Goal: Navigation & Orientation: Find specific page/section

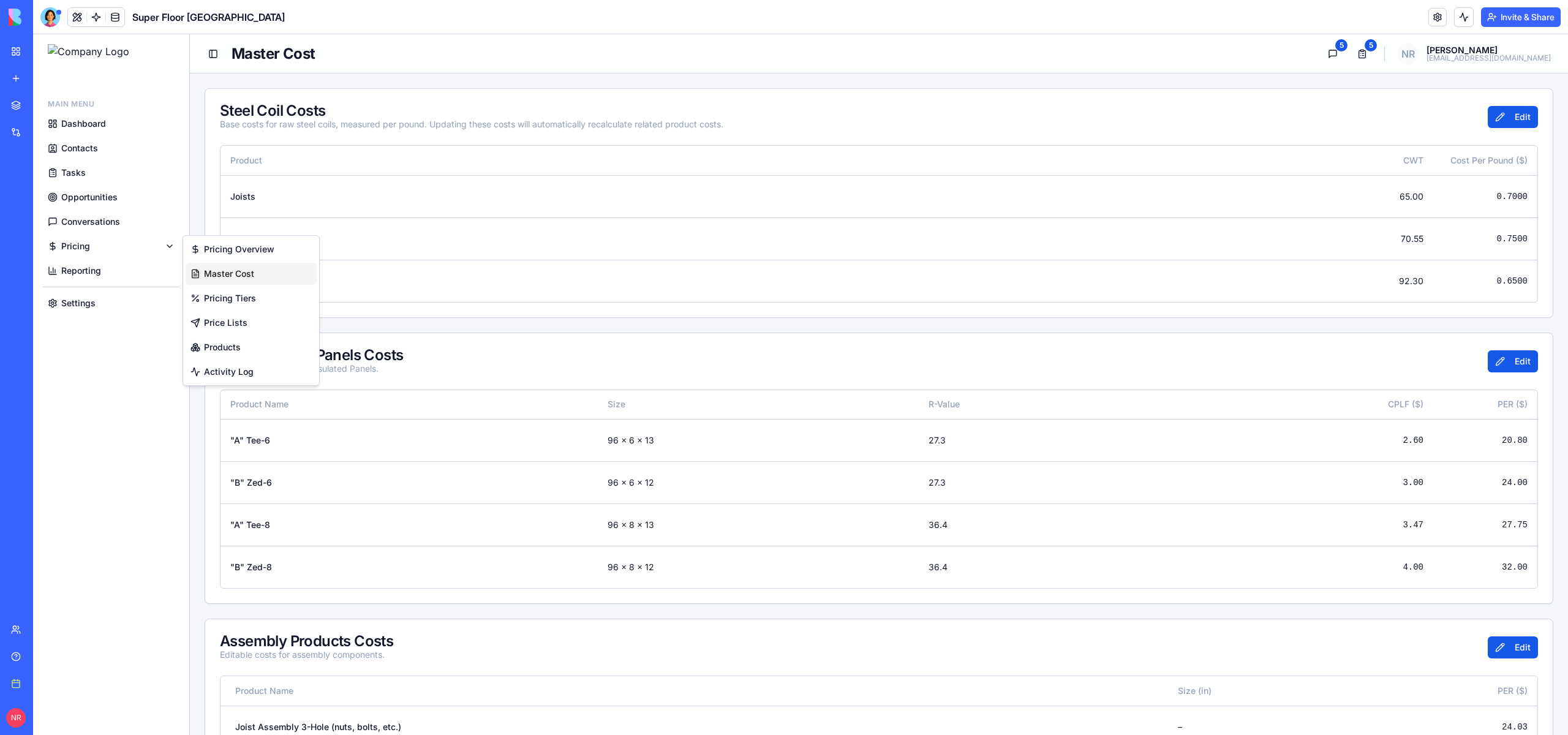
scroll to position [39, 0]
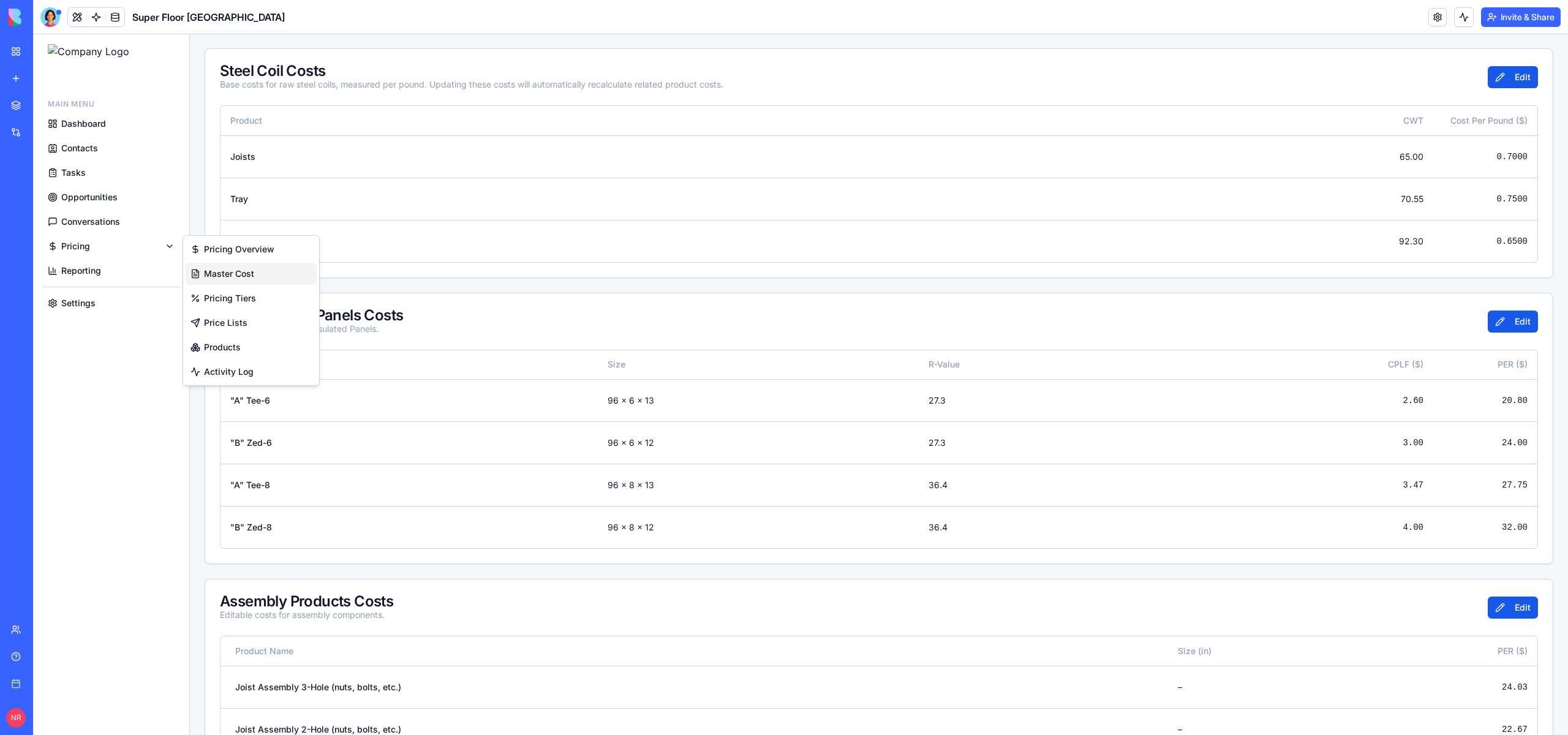
click at [191, 154] on main "Steel Coil Costs Base costs for raw steel coils, measured per pound. Updating t…" at bounding box center [879, 634] width 1378 height 1202
click at [81, 127] on span "Dashboard" at bounding box center [84, 123] width 45 height 12
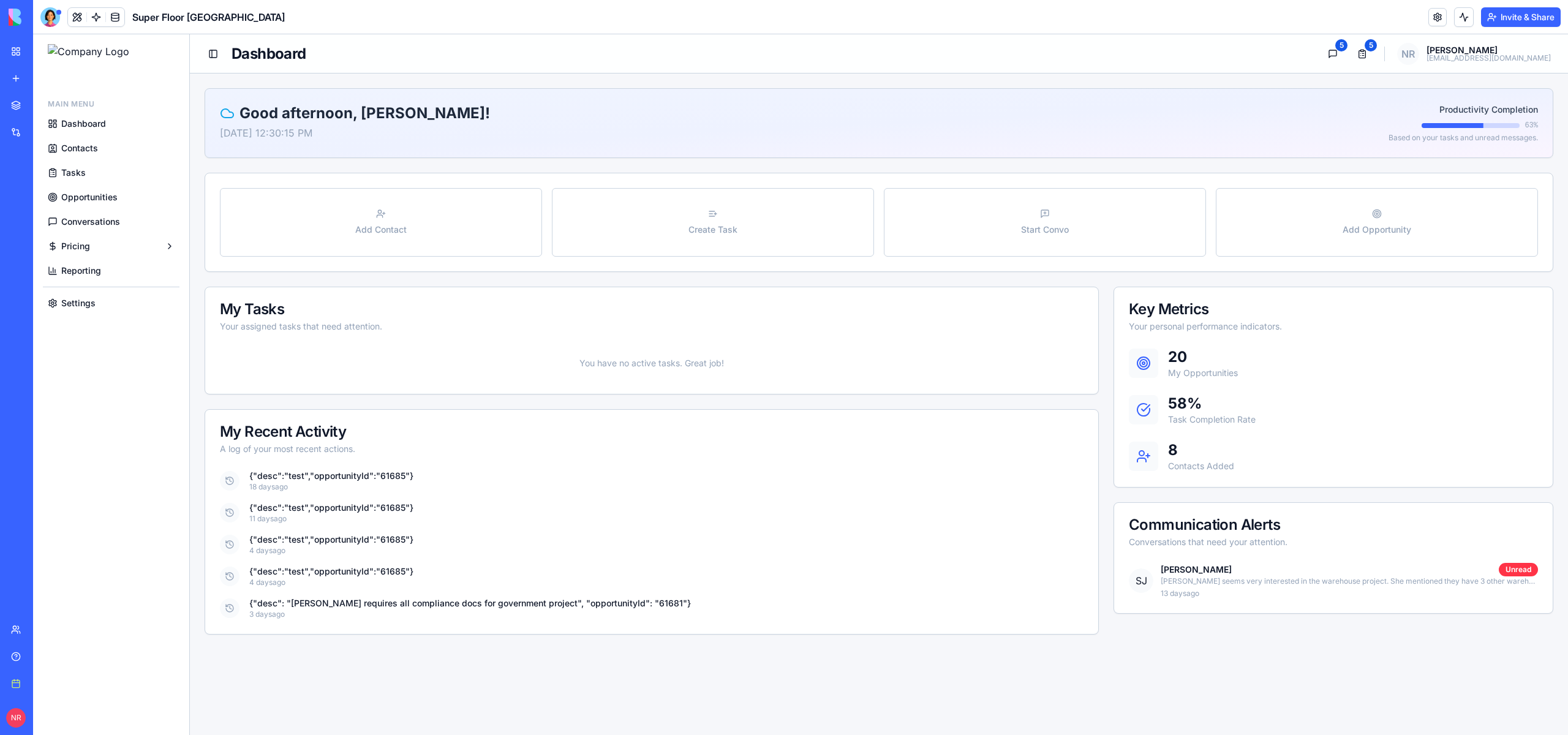
click at [76, 147] on span "Contacts" at bounding box center [80, 148] width 37 height 12
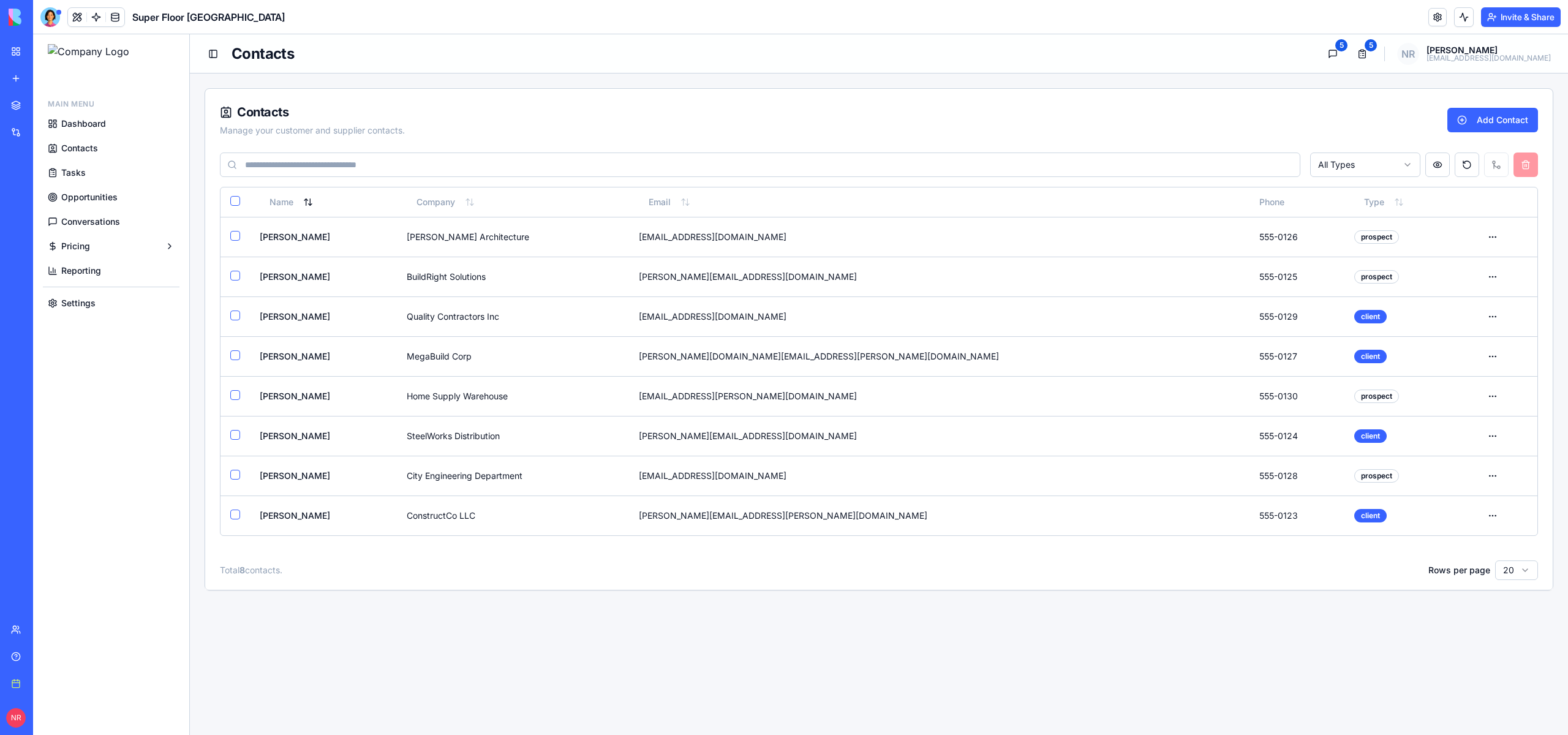
click at [104, 141] on link "Contacts" at bounding box center [111, 148] width 137 height 22
click at [101, 196] on span "Opportunities" at bounding box center [89, 197] width 56 height 12
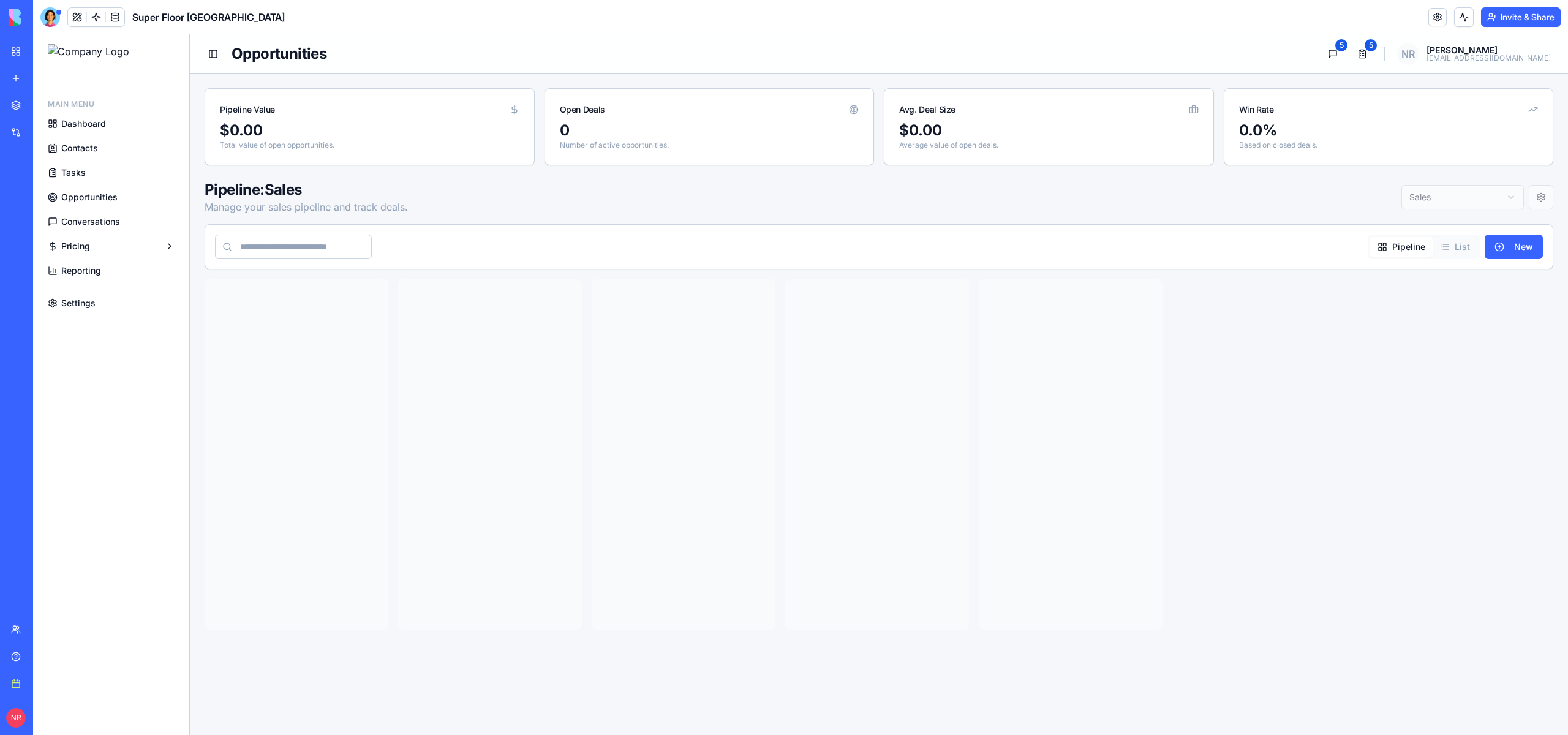
click at [97, 221] on span "Conversations" at bounding box center [90, 221] width 59 height 12
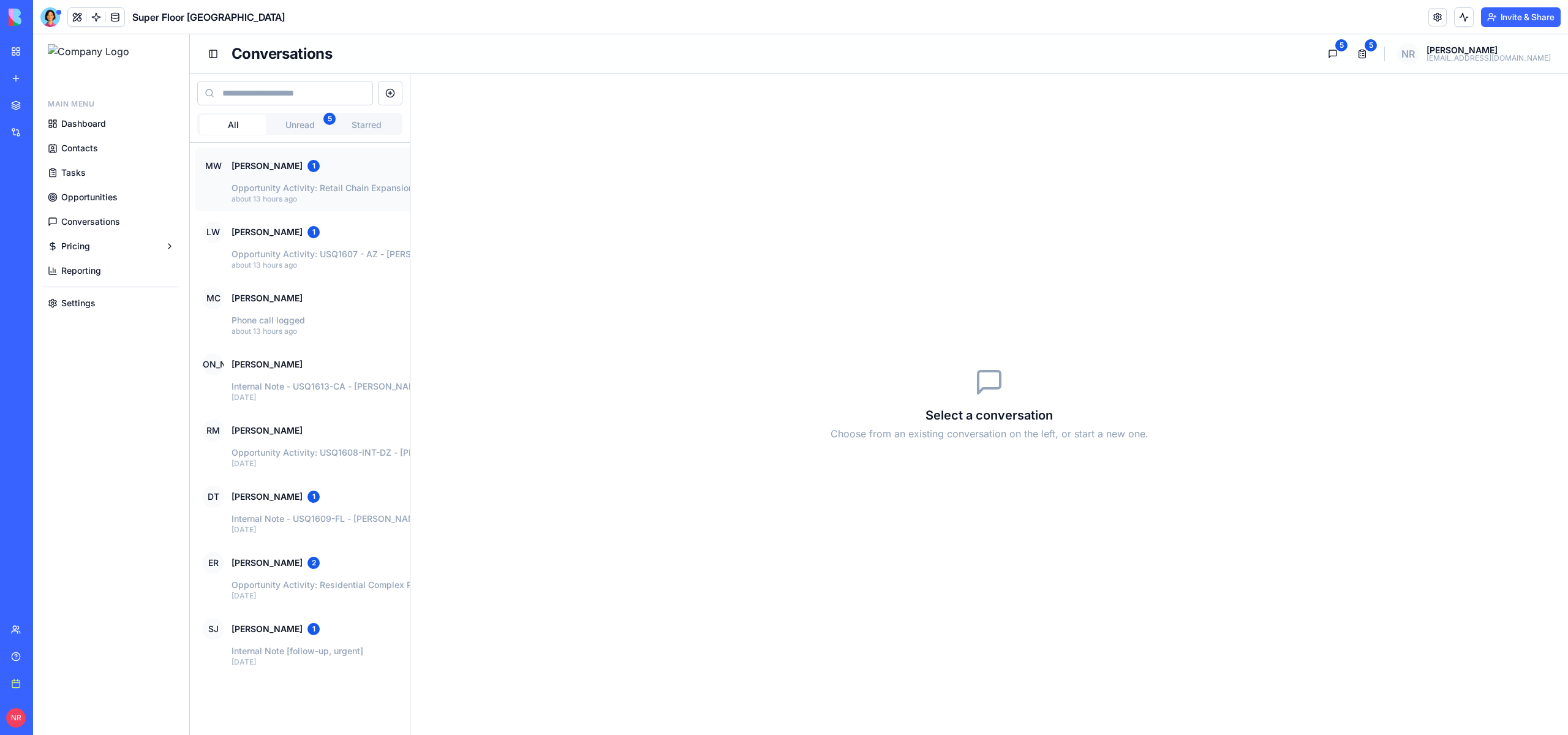
click at [377, 169] on div "MW [PERSON_NAME] 1" at bounding box center [464, 166] width 525 height 22
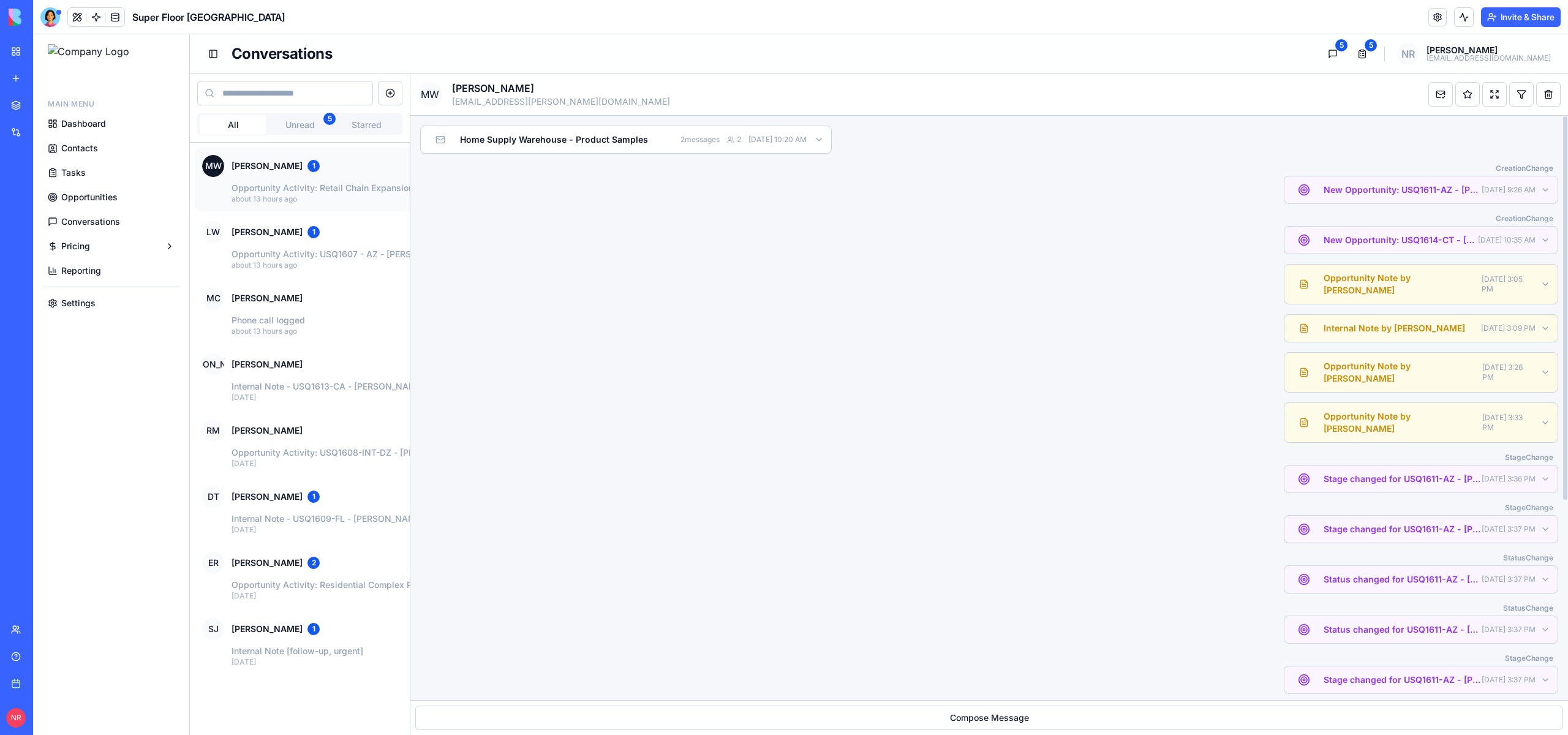
click at [783, 285] on div "Opportunity Note by [PERSON_NAME] [DATE] 3:05 PM" at bounding box center [989, 284] width 1138 height 40
click at [1134, 287] on div "Opportunity Note by [PERSON_NAME] [DATE] 3:05 PM" at bounding box center [989, 284] width 1138 height 40
click at [1163, 402] on div "Opportunity Note by [PERSON_NAME] [DATE] 3:33 PM" at bounding box center [989, 422] width 1138 height 40
drag, startPoint x: 1411, startPoint y: 150, endPoint x: 1556, endPoint y: 168, distance: 146.1
click at [1556, 168] on div "Home Supply Warehouse - Product Samples 2 messages [DATE] 10:20 AM creation Cha…" at bounding box center [989, 585] width 1138 height 920
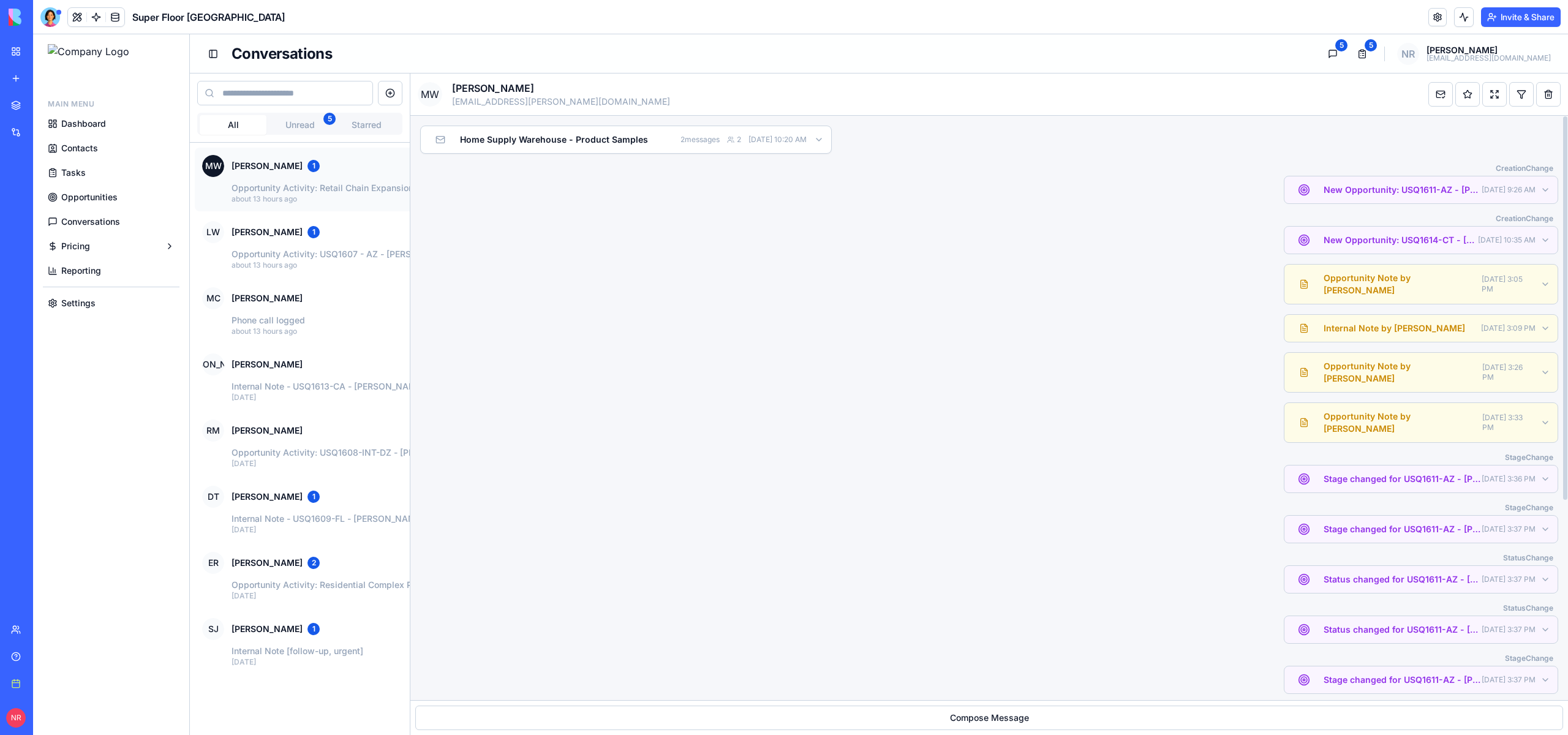
click at [1222, 203] on div "creation Change New Opportunity: USQ1611-AZ - [PERSON_NAME] (Home Supply Wareho…" at bounding box center [989, 183] width 1138 height 40
click at [338, 178] on button "MW [PERSON_NAME] 1 Opportunity Activity: Retail Chain Expansion about 13 hours …" at bounding box center [465, 179] width 541 height 64
click at [323, 253] on p "Opportunity Activity: USQ1607 - AZ - [PERSON_NAME] (MegaBuild Corp) - I think t…" at bounding box center [479, 253] width 496 height 12
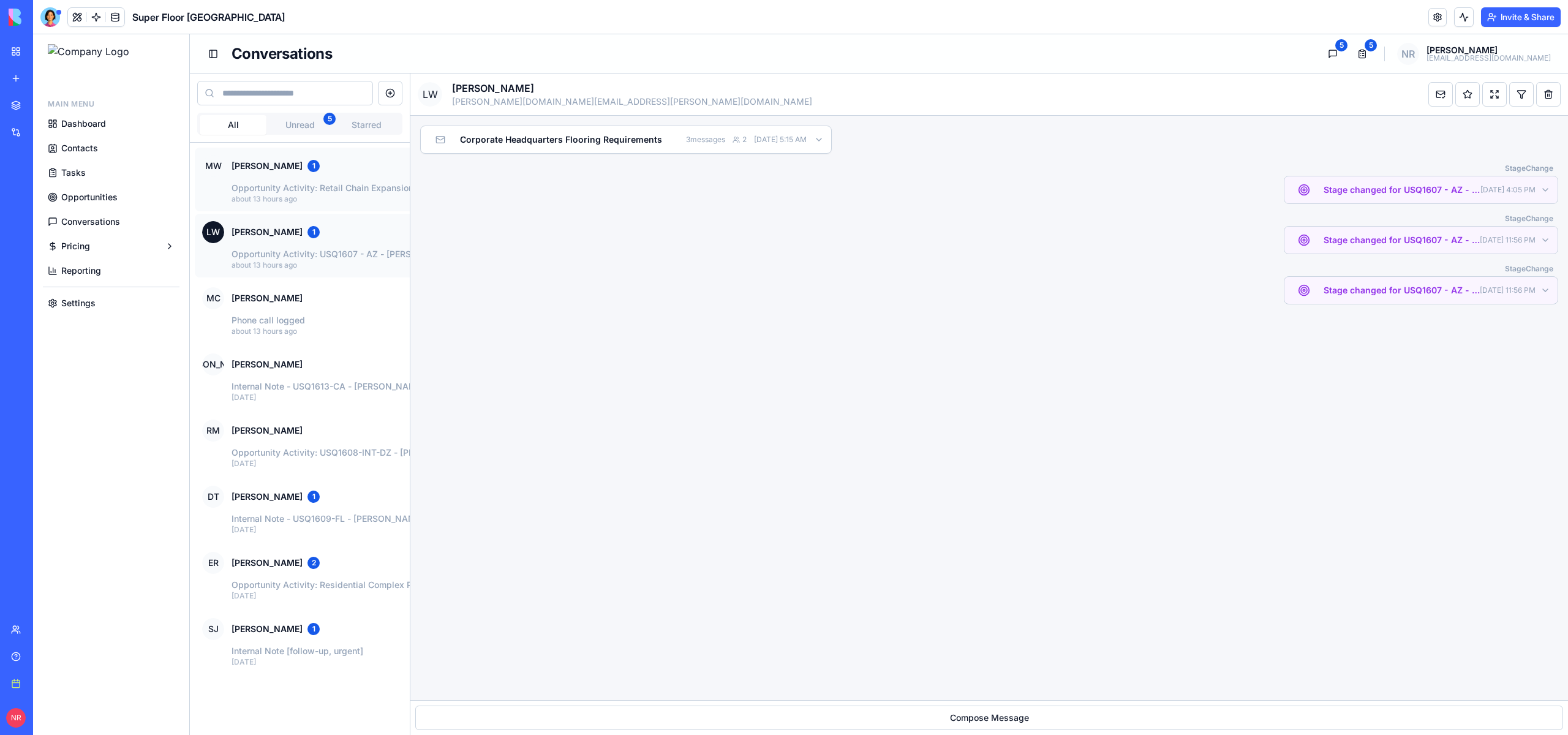
click at [308, 174] on div "MW [PERSON_NAME] 1" at bounding box center [464, 166] width 525 height 22
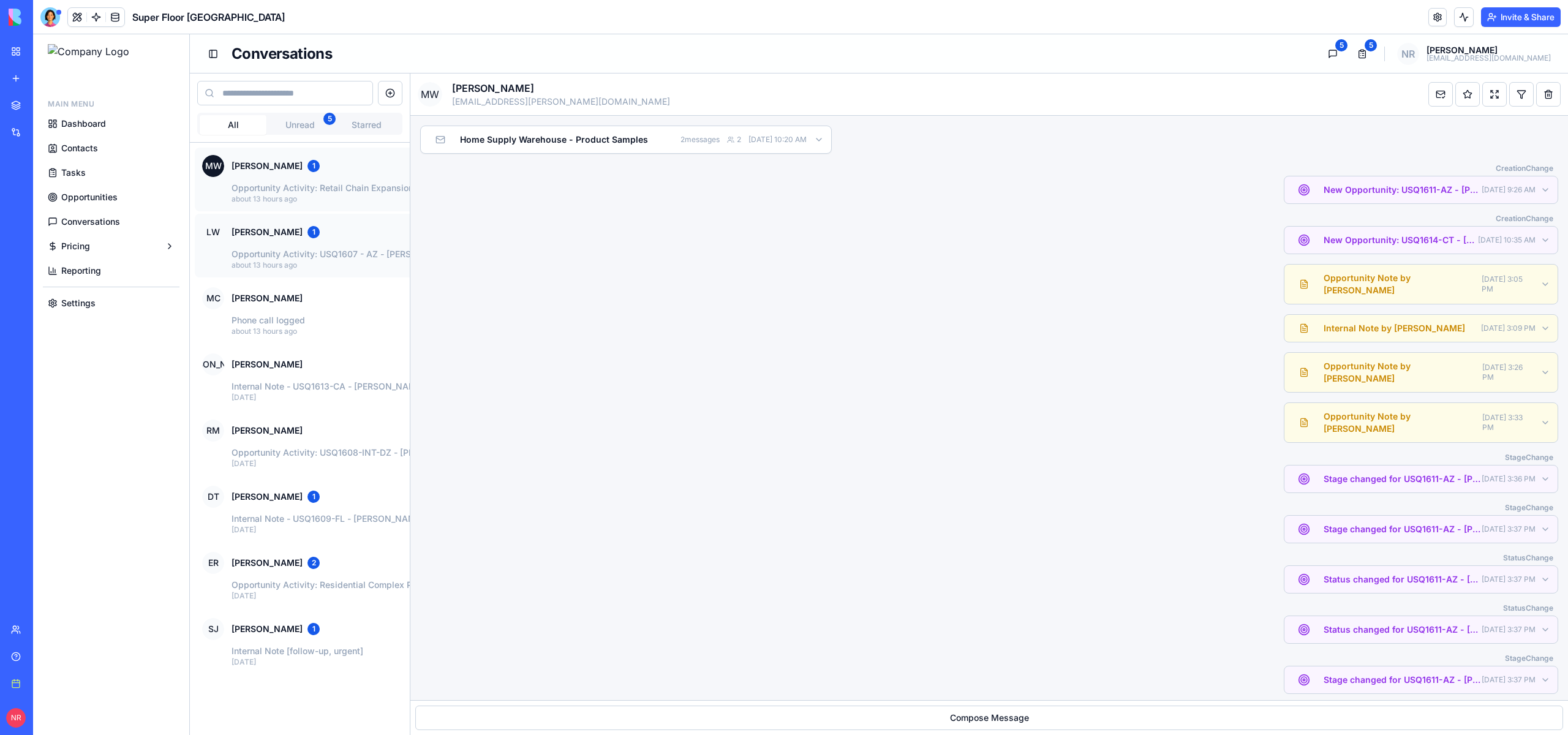
click at [301, 236] on div "LW [PERSON_NAME] 1" at bounding box center [464, 232] width 525 height 22
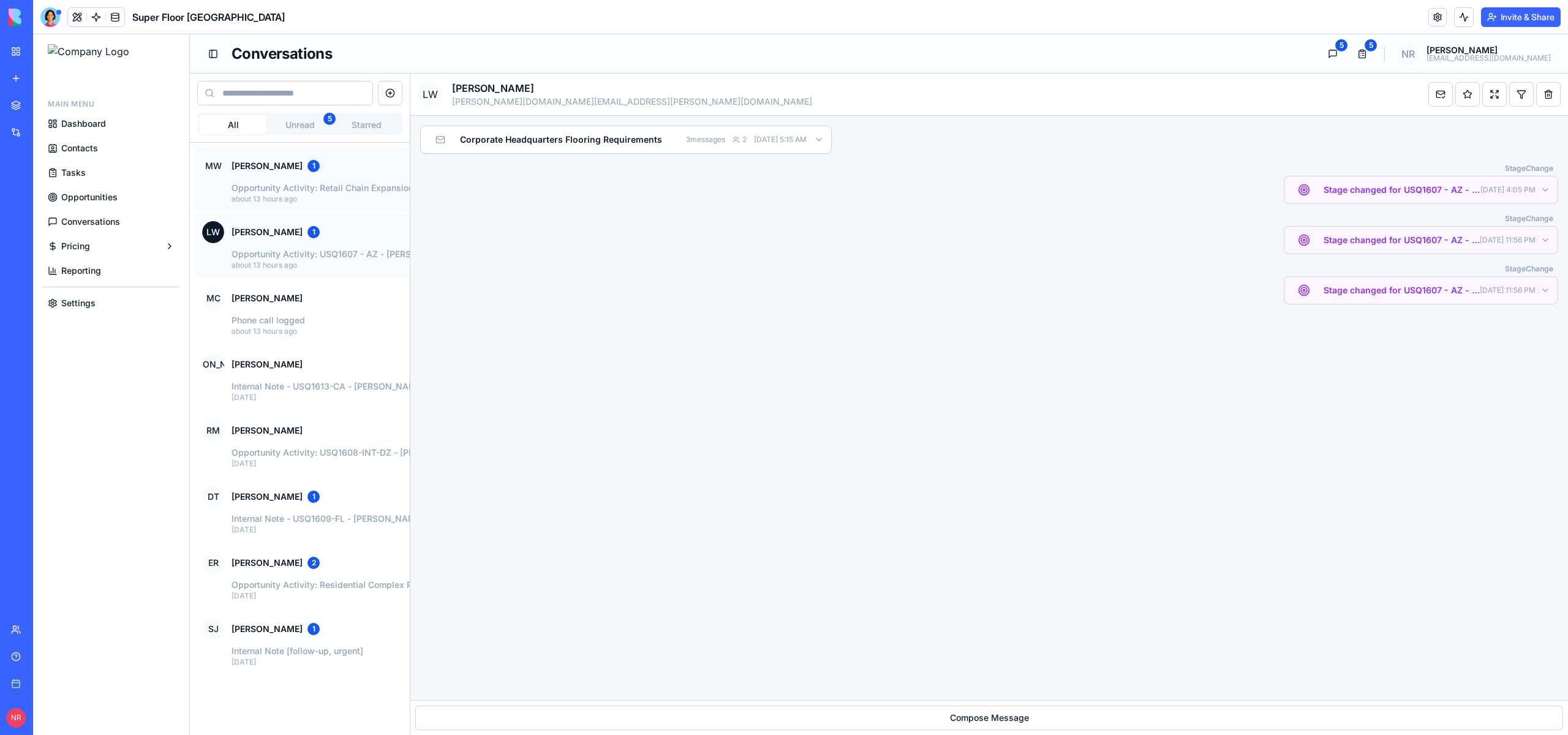
click at [308, 183] on p "Opportunity Activity: Retail Chain Expansion" at bounding box center [479, 187] width 496 height 12
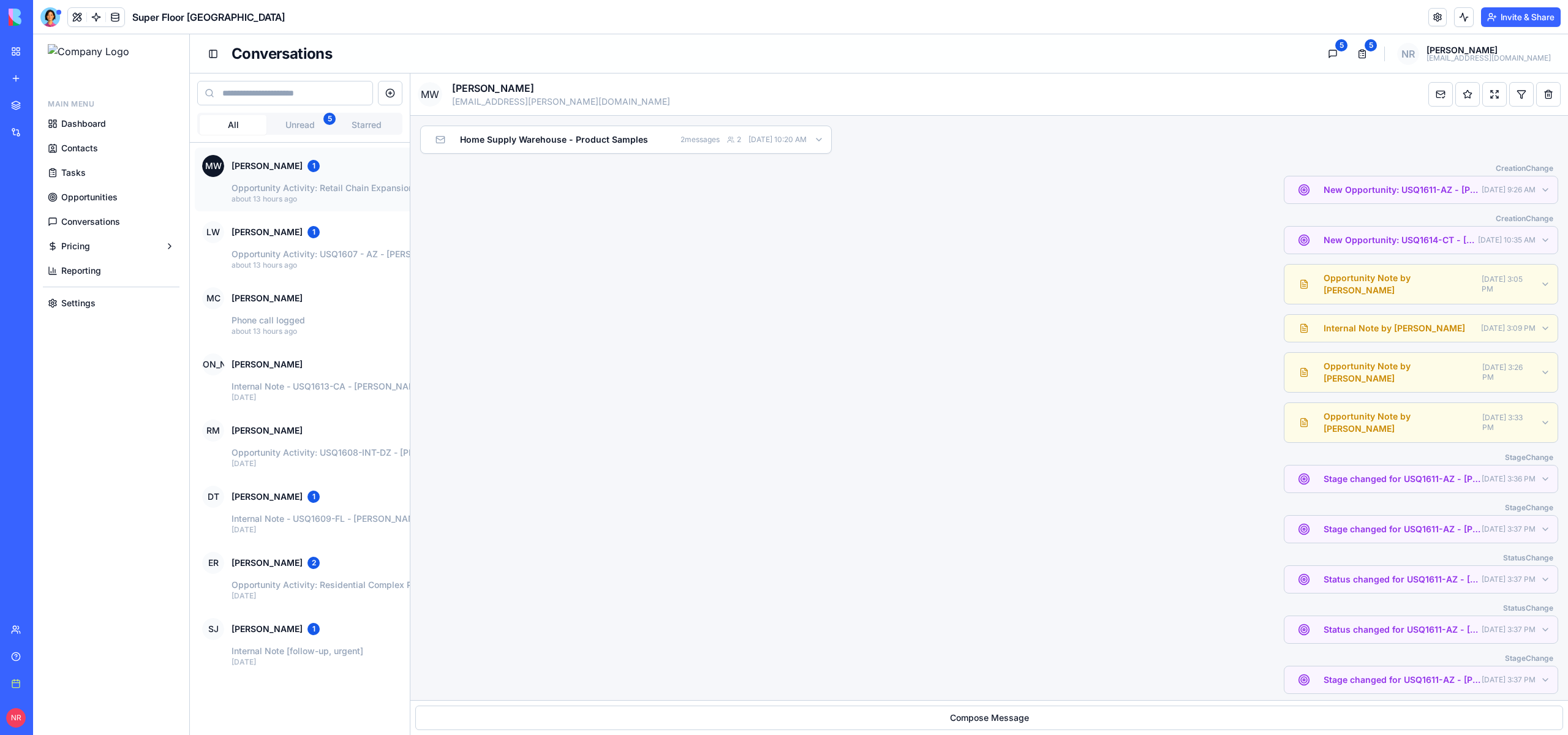
scroll to position [304, 0]
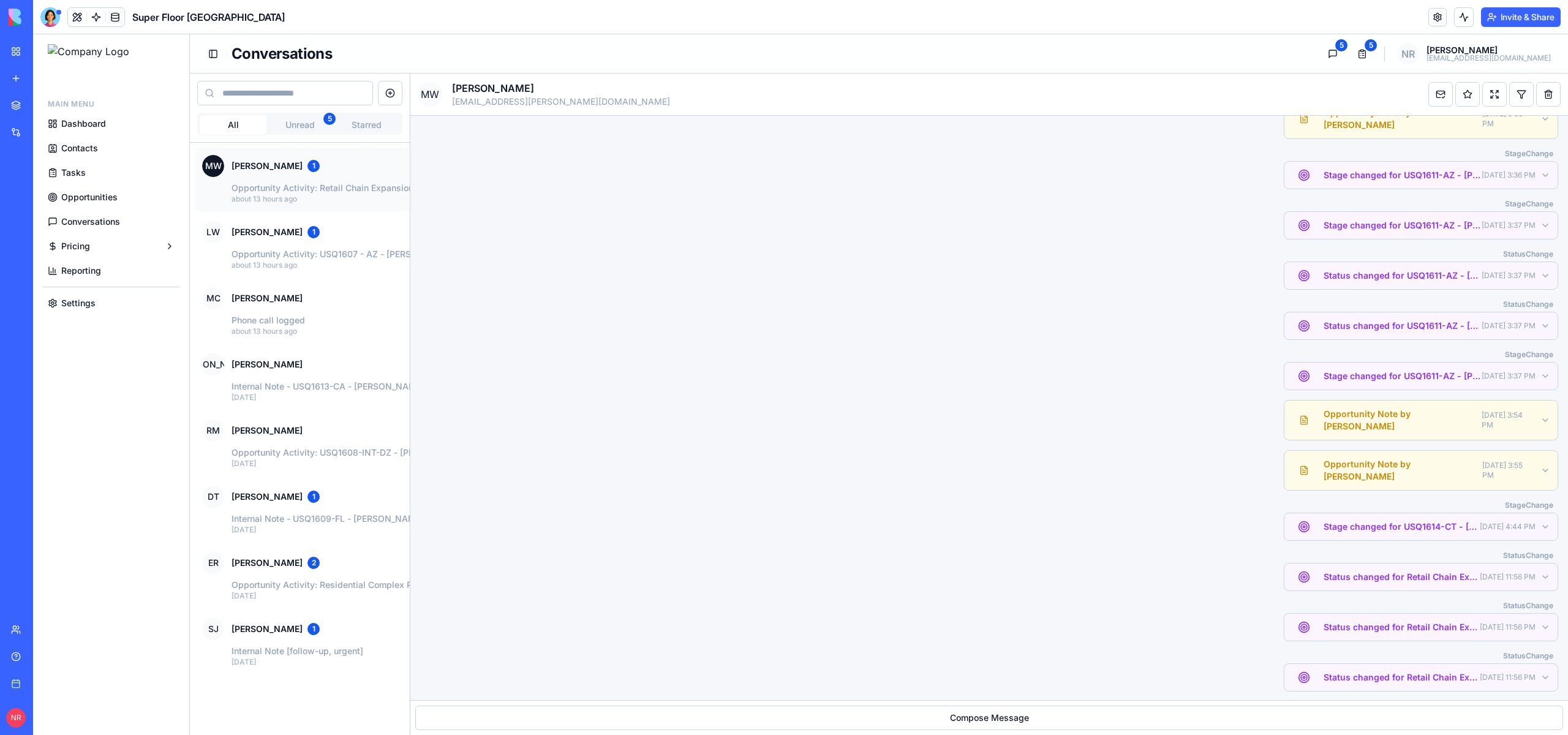
click at [84, 127] on span "Dashboard" at bounding box center [84, 123] width 45 height 12
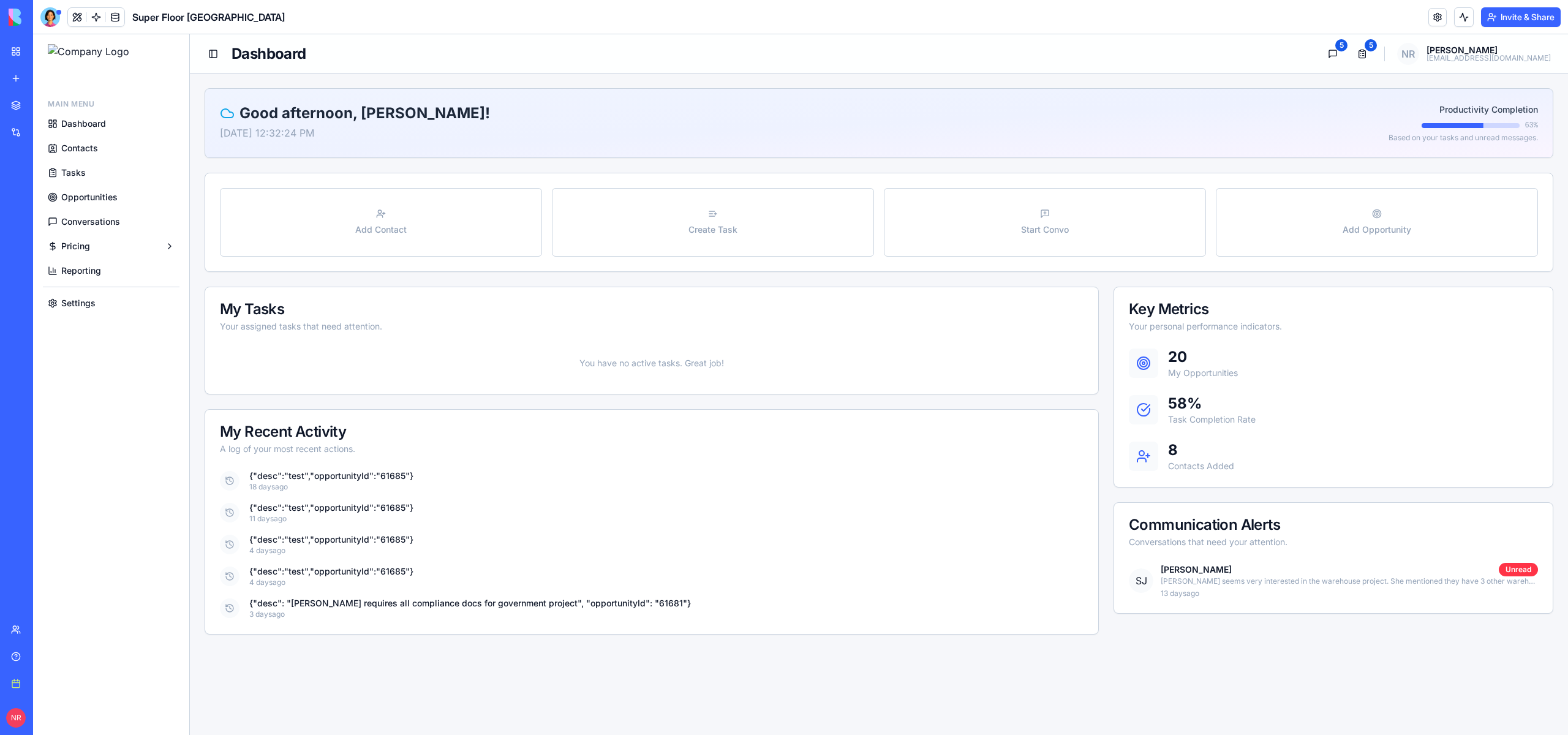
click at [83, 143] on span "Contacts" at bounding box center [80, 148] width 37 height 12
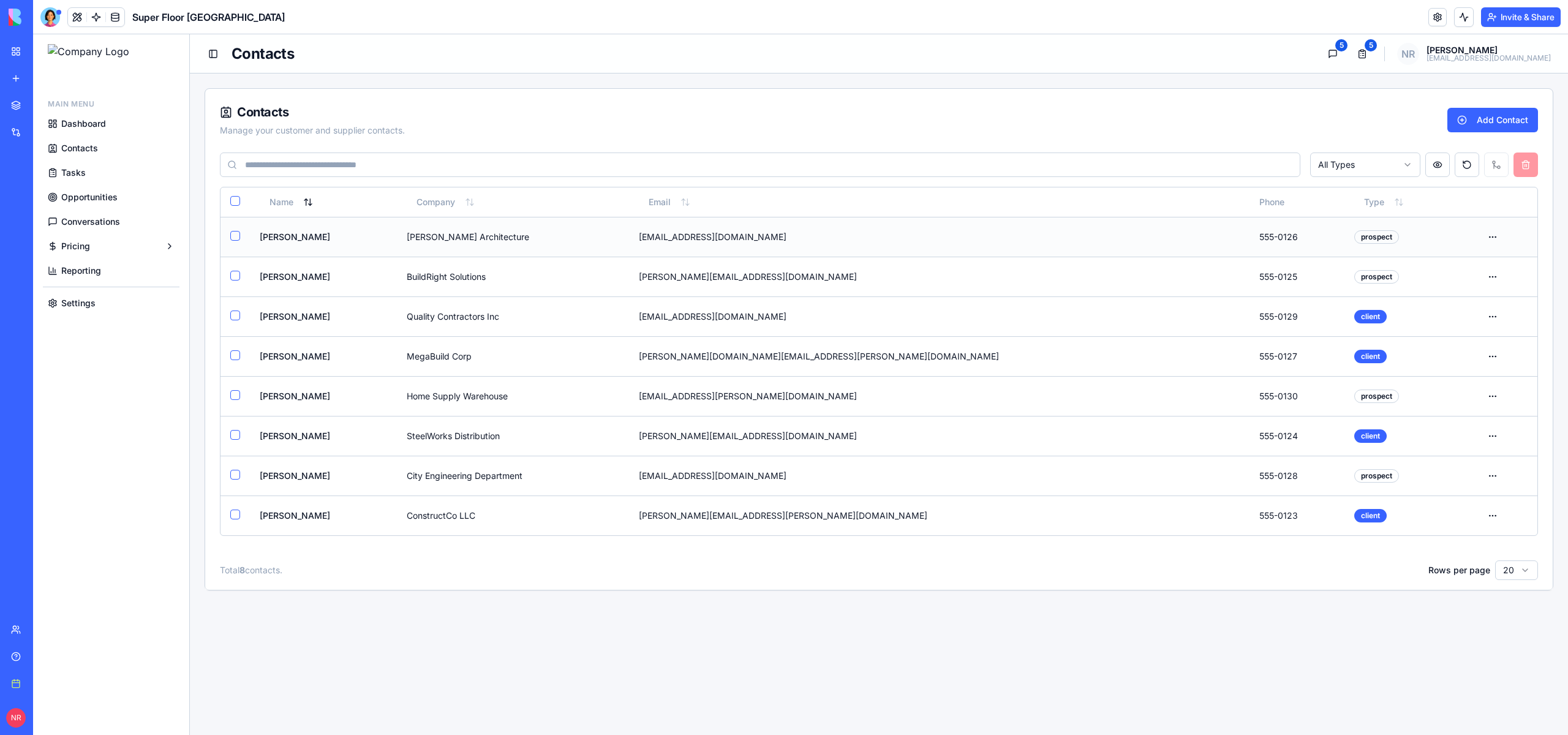
click at [383, 236] on td "[PERSON_NAME]" at bounding box center [323, 236] width 147 height 39
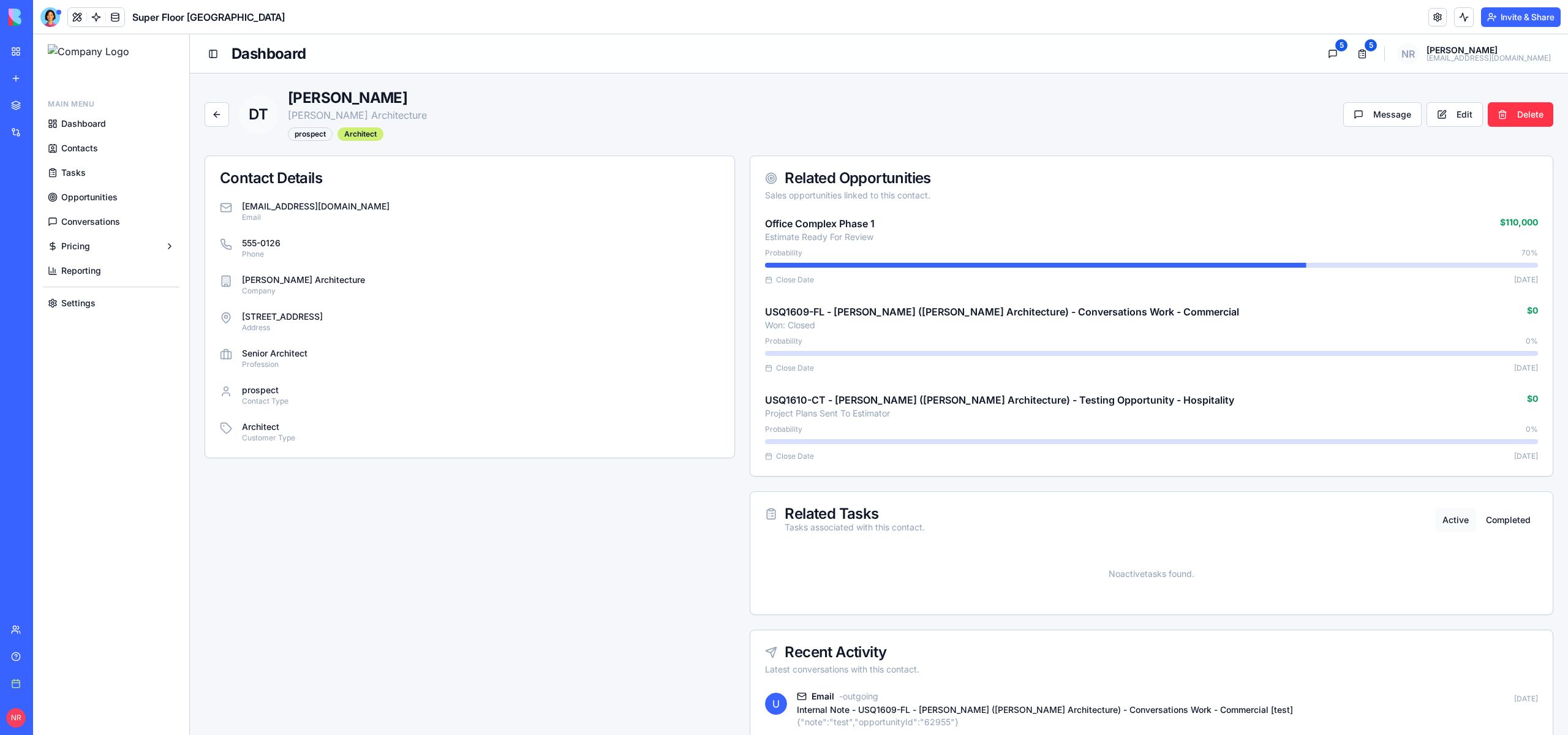
click at [97, 202] on span "Opportunities" at bounding box center [89, 197] width 56 height 12
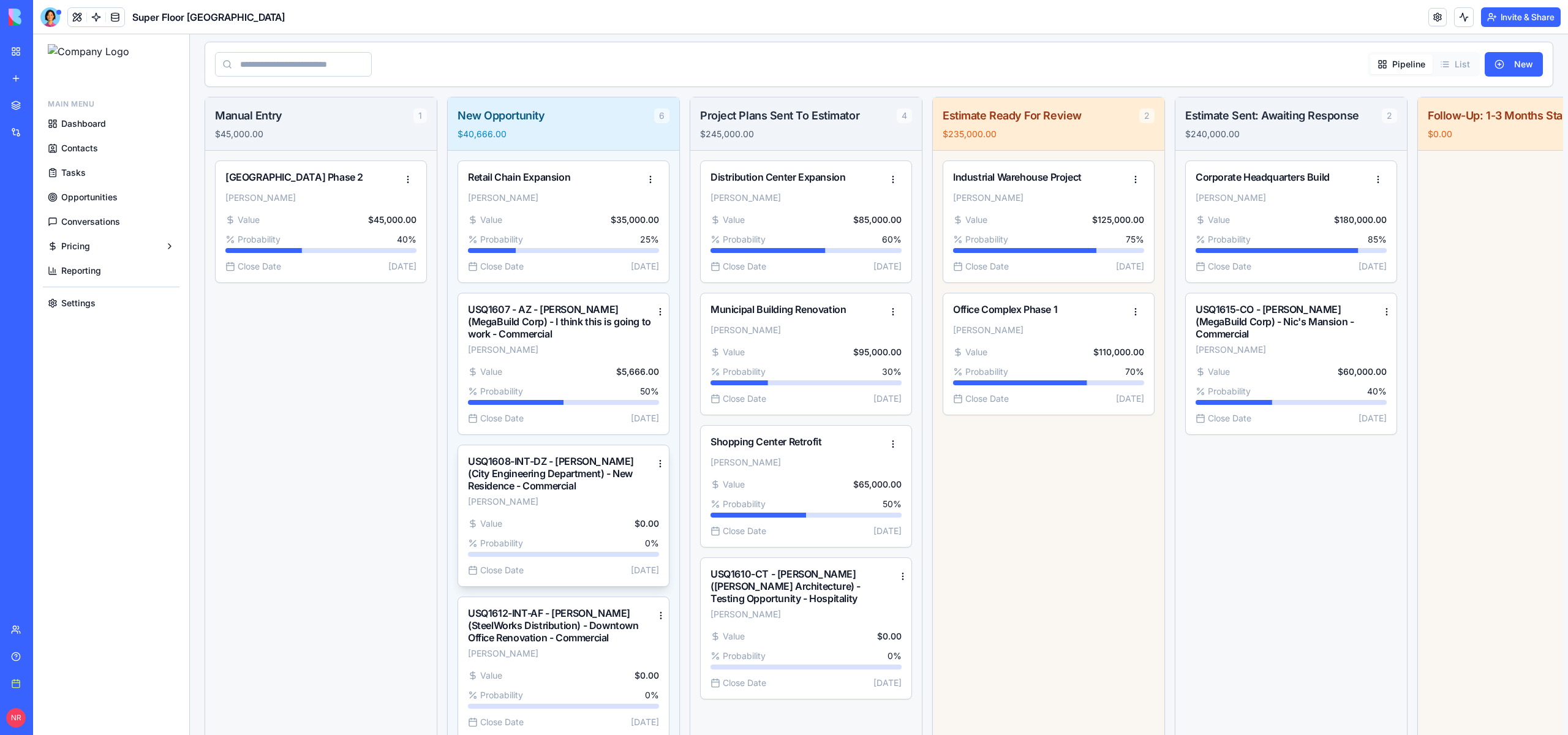
scroll to position [346, 0]
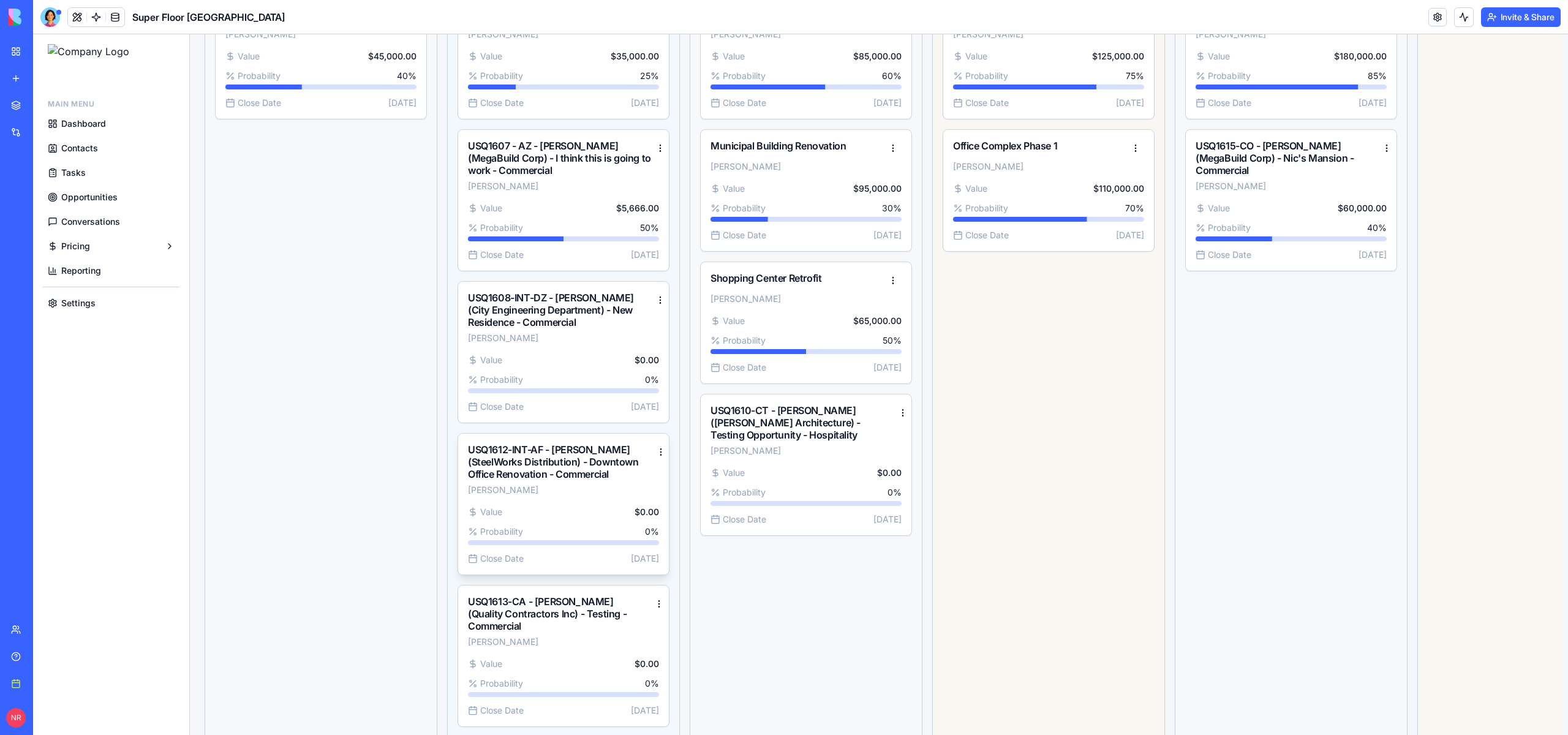
click at [590, 506] on div "Value $0.00" at bounding box center [564, 511] width 191 height 12
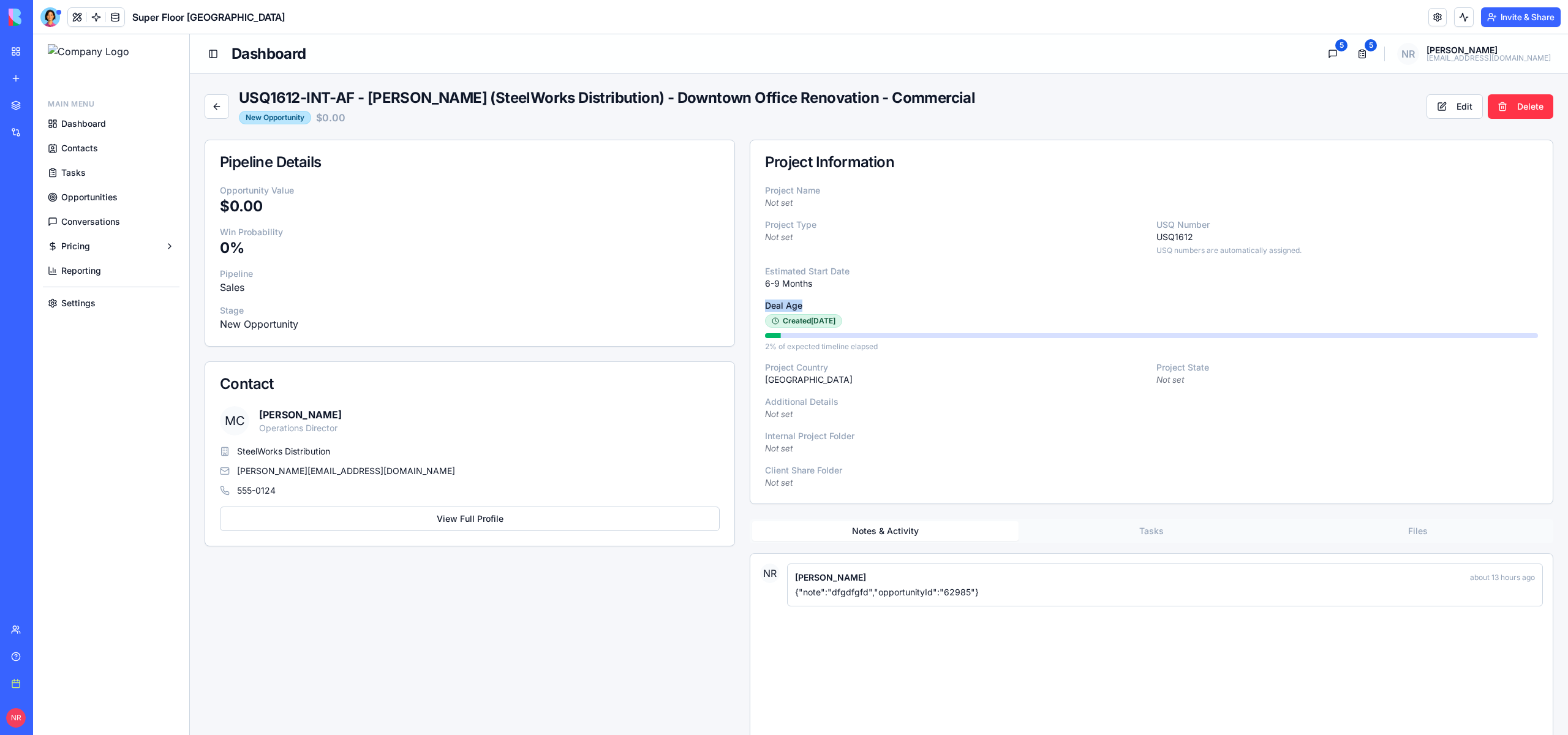
drag, startPoint x: 808, startPoint y: 304, endPoint x: 763, endPoint y: 303, distance: 45.0
click at [756, 304] on div "Project Name Not set Project Type Not set USQ Number USQ1612 USQ numbers are au…" at bounding box center [1152, 343] width 803 height 319
click at [765, 303] on p "Deal Age" at bounding box center [1151, 305] width 773 height 12
drag, startPoint x: 769, startPoint y: 320, endPoint x: 848, endPoint y: 321, distance: 79.0
click at [842, 321] on div "Created [DATE]" at bounding box center [804, 321] width 77 height 14
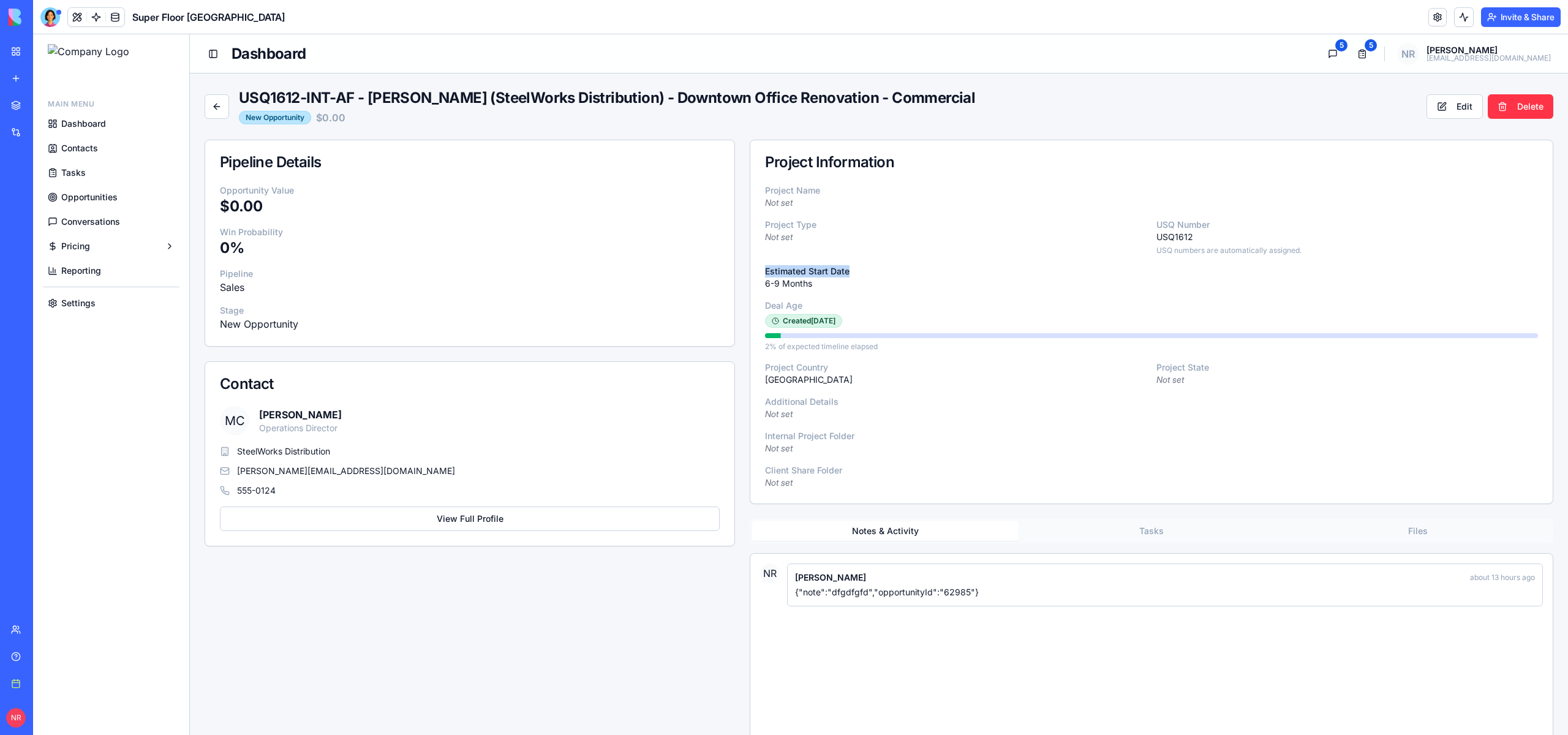
drag, startPoint x: 760, startPoint y: 271, endPoint x: 854, endPoint y: 271, distance: 94.0
click at [854, 271] on div "Project Name Not set Project Type Not set USQ Number USQ1612 USQ numbers are au…" at bounding box center [1152, 343] width 803 height 319
drag, startPoint x: 790, startPoint y: 326, endPoint x: 846, endPoint y: 322, distance: 56.1
click at [842, 322] on div "Created [DATE]" at bounding box center [804, 321] width 77 height 14
click at [798, 351] on p "2% of expected timeline elapsed" at bounding box center [1151, 347] width 773 height 10
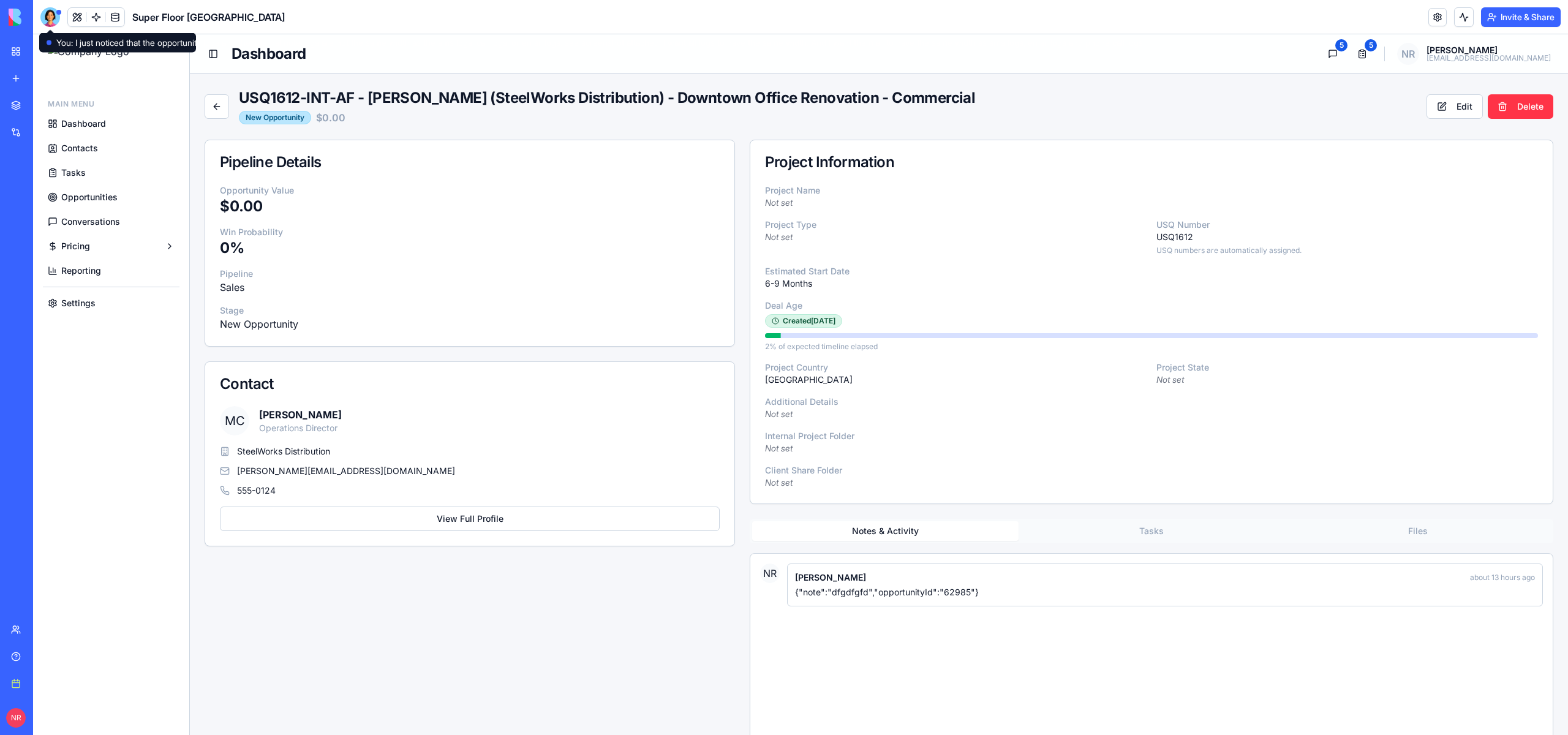
click at [98, 220] on span "Conversations" at bounding box center [90, 221] width 59 height 12
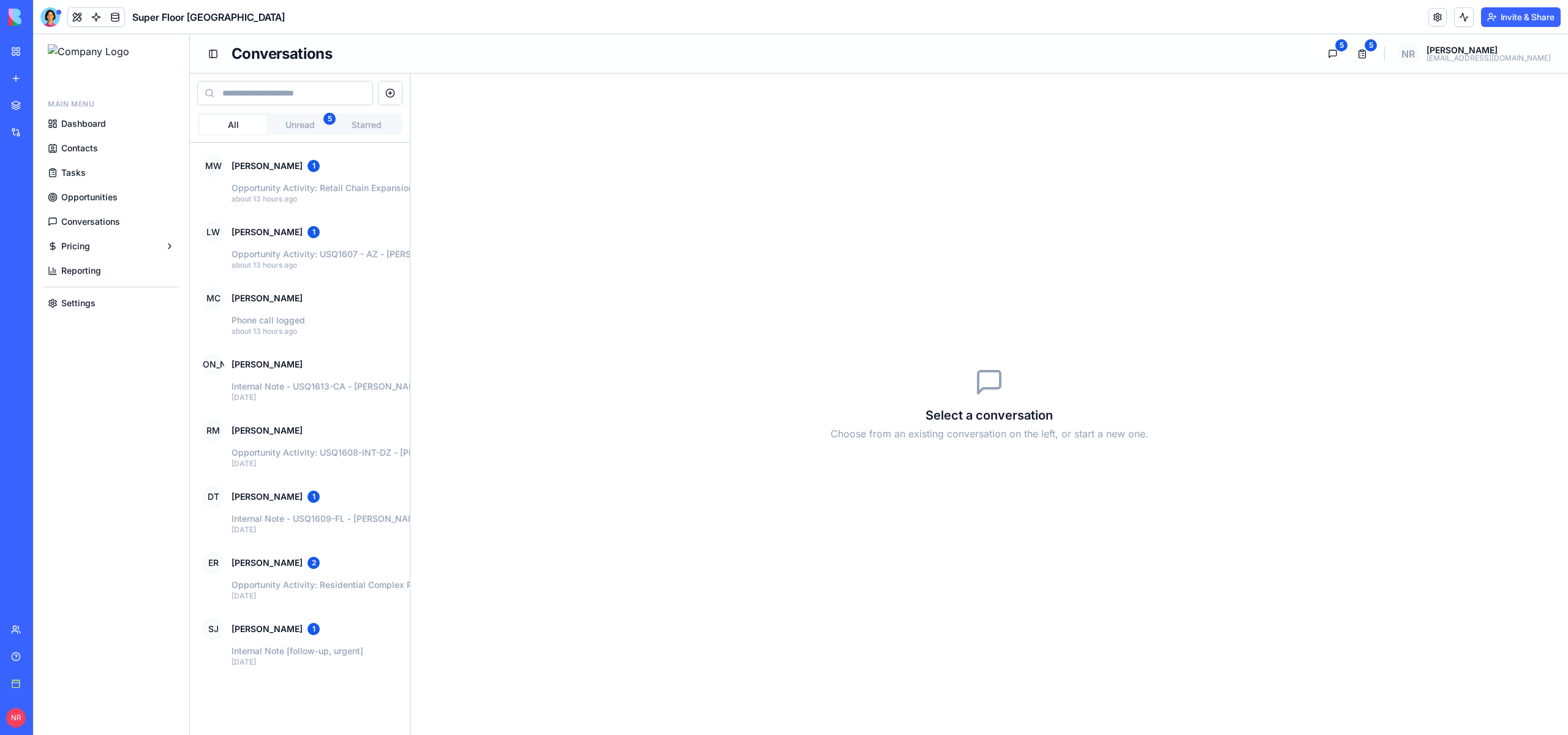
click at [84, 122] on span "Dashboard" at bounding box center [84, 123] width 45 height 12
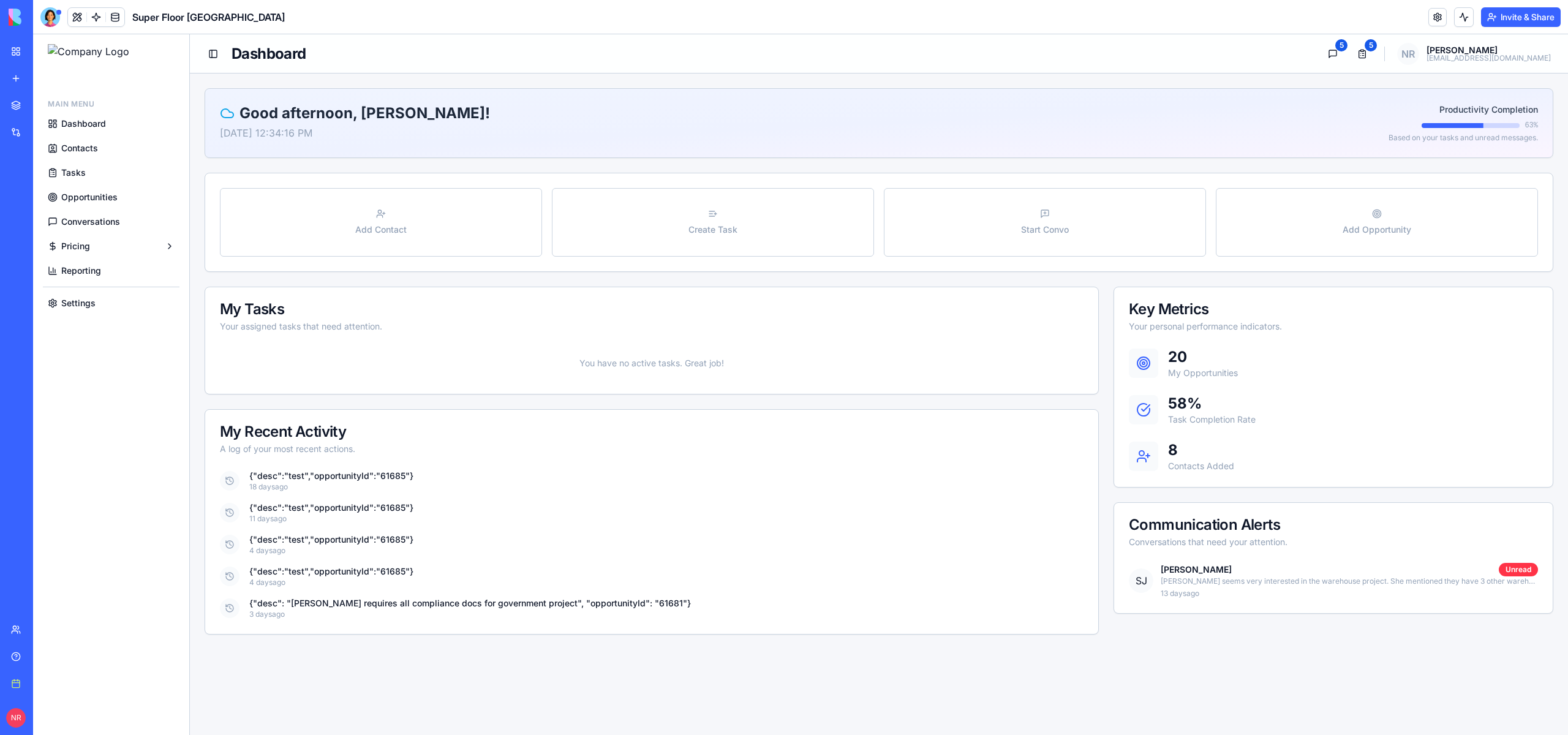
click at [1273, 48] on h1 "Dashboard" at bounding box center [772, 54] width 1080 height 19
click at [1293, 48] on h1 "Dashboard" at bounding box center [772, 54] width 1080 height 19
drag, startPoint x: 1294, startPoint y: 43, endPoint x: 1422, endPoint y: 79, distance: 133.0
click at [1422, 79] on div "Toggle Sidebar Dashboard 5 5 NR [PERSON_NAME] [EMAIL_ADDRESS][DOMAIN_NAME] Good…" at bounding box center [879, 384] width 1378 height 700
click at [1422, 79] on main "Good afternoon, [PERSON_NAME]! [DATE] 12:34:27 PM Productivity Completion 63 % …" at bounding box center [879, 361] width 1378 height 576
